Goal: Use online tool/utility: Utilize a website feature to perform a specific function

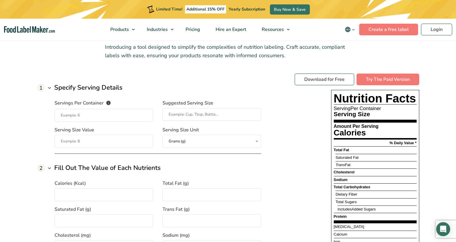
scroll to position [438, 0]
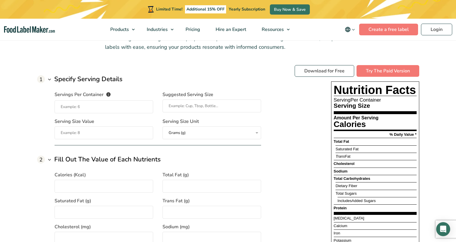
click at [92, 136] on input "Serving Size Value" at bounding box center [104, 132] width 99 height 13
click at [121, 105] on input "Servings Per Container The number of servings that each package of your product…" at bounding box center [104, 106] width 99 height 13
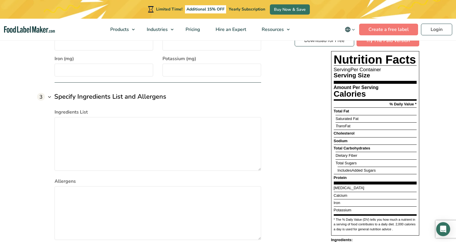
scroll to position [759, 0]
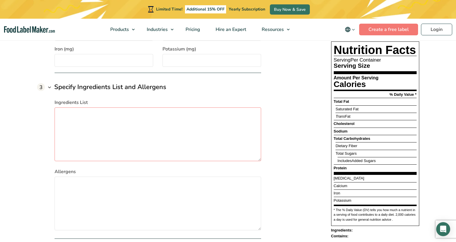
click at [110, 122] on textarea "Ingredients List" at bounding box center [158, 134] width 207 height 54
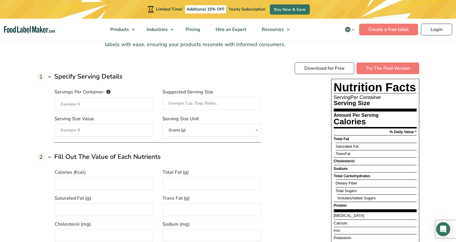
scroll to position [438, 0]
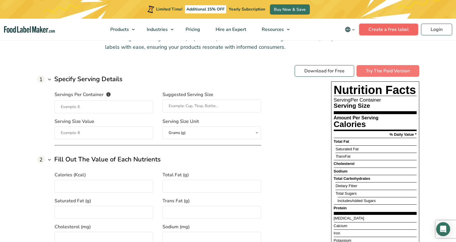
click at [397, 29] on link "Create a free label" at bounding box center [388, 30] width 59 height 12
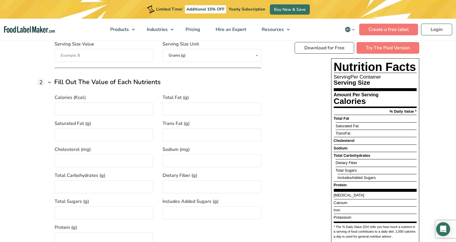
scroll to position [526, 0]
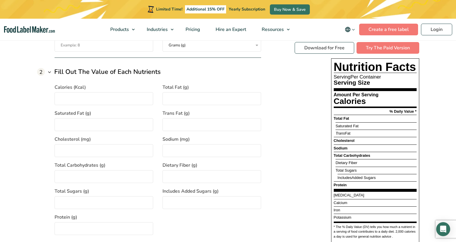
click at [105, 97] on input "Calories (Kcal)" at bounding box center [104, 98] width 99 height 13
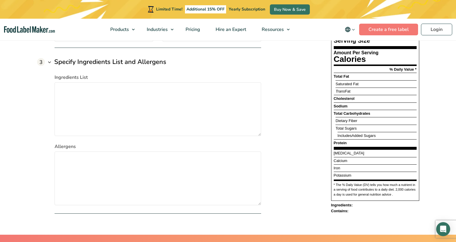
scroll to position [788, 0]
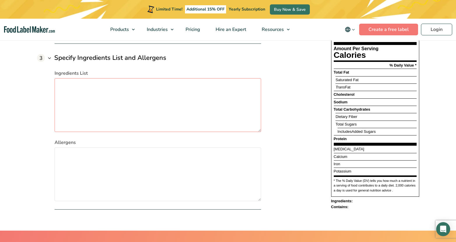
click at [109, 98] on textarea "Ingredients List" at bounding box center [158, 105] width 207 height 54
type textarea "coconut milk acacia gum almonds foxnut sugar"
click at [105, 167] on textarea "Allergens" at bounding box center [158, 174] width 207 height 54
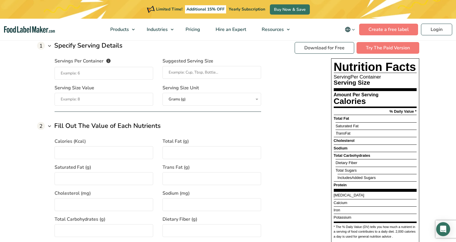
scroll to position [467, 0]
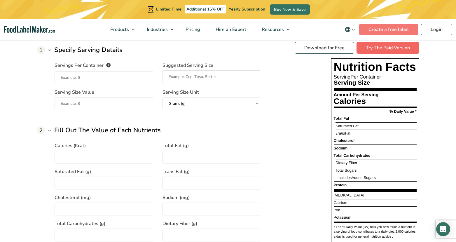
type textarea "nuts"
click at [375, 45] on link "Try The Paid Version" at bounding box center [388, 48] width 63 height 12
